Goal: Task Accomplishment & Management: Complete application form

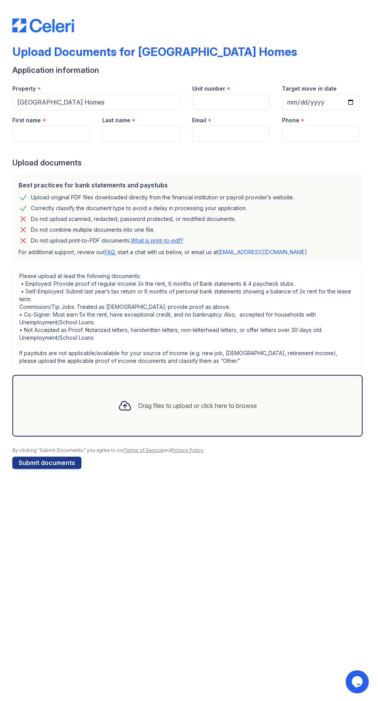
click at [94, 410] on div "Drag files to upload or click here to browse" at bounding box center [187, 406] width 350 height 62
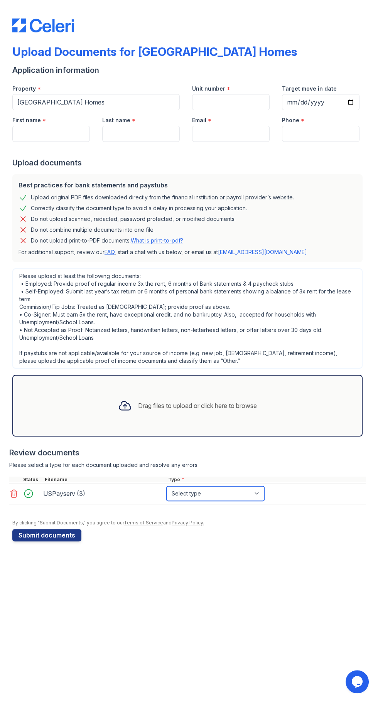
click at [254, 497] on select "Select type Paystub Bank Statement Offer Letter Tax Documents Benefit Award Let…" at bounding box center [216, 493] width 98 height 15
select select "paystub"
click at [167, 486] on select "Select type Paystub Bank Statement Offer Letter Tax Documents Benefit Award Let…" at bounding box center [216, 493] width 98 height 15
click at [57, 133] on input "First name" at bounding box center [50, 134] width 77 height 16
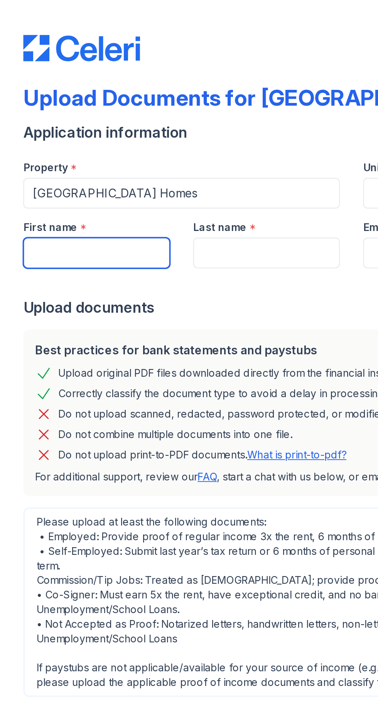
type input "Tressela"
type input "[PERSON_NAME]"
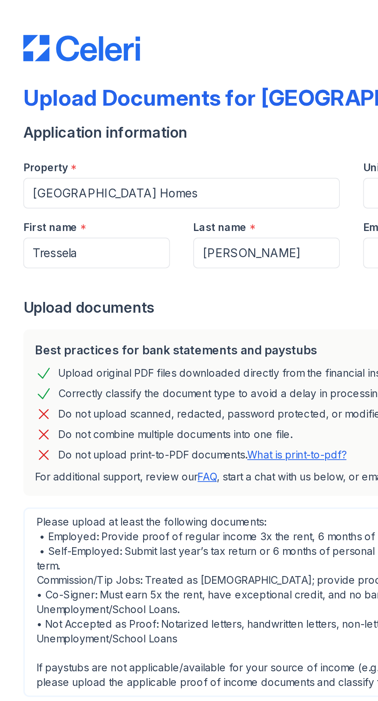
type input "[EMAIL_ADDRESS][DOMAIN_NAME]"
type input "3185736798"
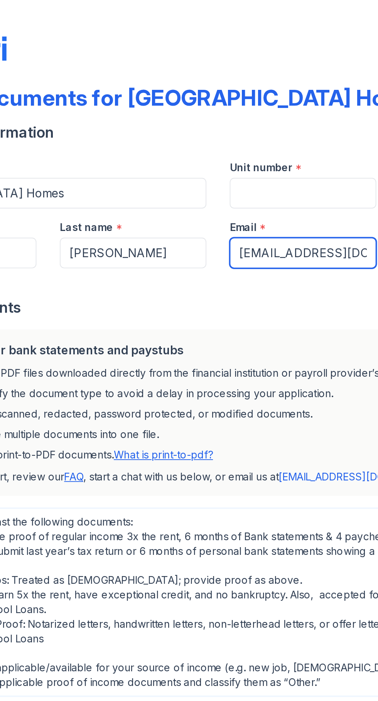
click at [247, 132] on input "[EMAIL_ADDRESS][DOMAIN_NAME]" at bounding box center [230, 134] width 77 height 16
type input "[EMAIL_ADDRESS][DOMAIN_NAME]"
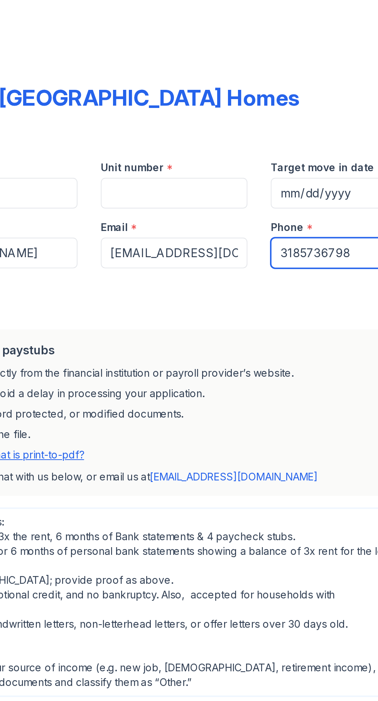
click at [333, 136] on input "3185736798" at bounding box center [320, 134] width 77 height 16
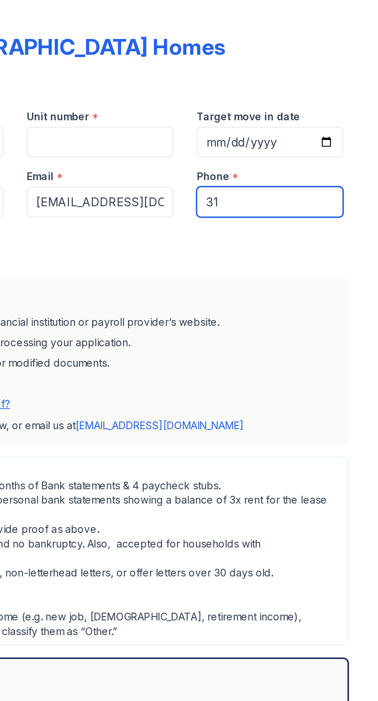
type input "3"
type input "6823191097"
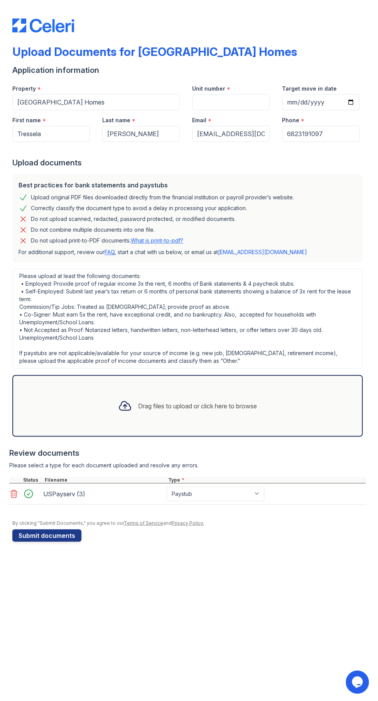
click at [61, 536] on button "Submit documents" at bounding box center [46, 535] width 69 height 12
